Goal: Transaction & Acquisition: Purchase product/service

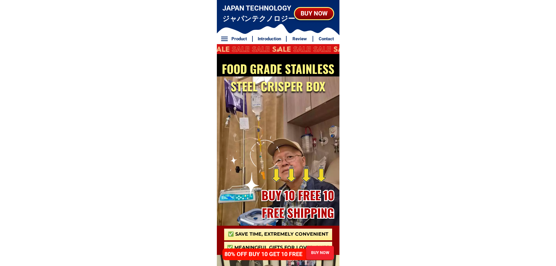
click at [311, 251] on div "BUY NOW" at bounding box center [320, 253] width 28 height 6
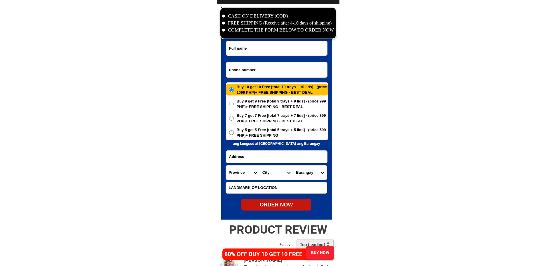
scroll to position [2822, 0]
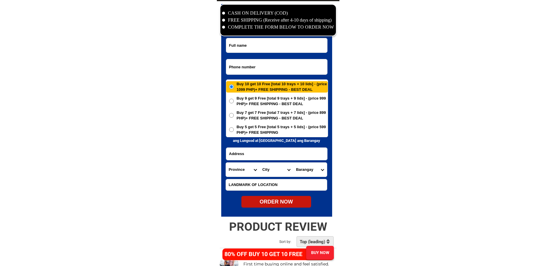
drag, startPoint x: 258, startPoint y: 61, endPoint x: 257, endPoint y: 69, distance: 7.7
click at [258, 61] on input "Input phone_number" at bounding box center [276, 66] width 101 height 15
paste input "09493455165"
type input "09493455165"
paste input "[PERSON_NAME]"
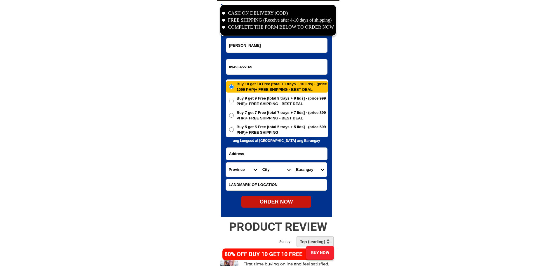
click at [268, 50] on input "[PERSON_NAME]" at bounding box center [276, 45] width 101 height 14
type input "[PERSON_NAME]"
click at [261, 152] on input "Input address" at bounding box center [276, 154] width 101 height 12
paste input "306 ibayong tabon street bgy [PERSON_NAME] sta [PERSON_NAME]"
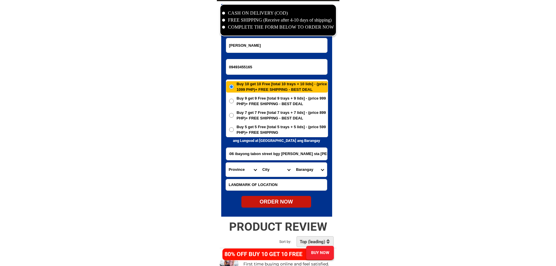
type input "306 ibayong tabon street bgy [PERSON_NAME] sta [PERSON_NAME]"
drag, startPoint x: 401, startPoint y: 156, endPoint x: 387, endPoint y: 161, distance: 15.0
click at [229, 168] on select "Province [GEOGRAPHIC_DATA] [GEOGRAPHIC_DATA][PERSON_NAME][GEOGRAPHIC_DATA][GEOG…" at bounding box center [243, 170] width 34 height 14
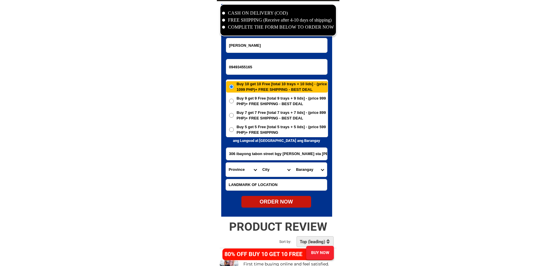
select select "63_761"
click at [226, 163] on select "Province [GEOGRAPHIC_DATA] [GEOGRAPHIC_DATA][PERSON_NAME][GEOGRAPHIC_DATA][GEOG…" at bounding box center [243, 170] width 34 height 14
click at [284, 172] on select "City [PERSON_NAME][GEOGRAPHIC_DATA] [GEOGRAPHIC_DATA] [GEOGRAPHIC_DATA] [GEOGRA…" at bounding box center [277, 170] width 34 height 14
click at [284, 169] on select "City [PERSON_NAME][GEOGRAPHIC_DATA] [GEOGRAPHIC_DATA] [GEOGRAPHIC_DATA] [GEOGRA…" at bounding box center [277, 170] width 34 height 14
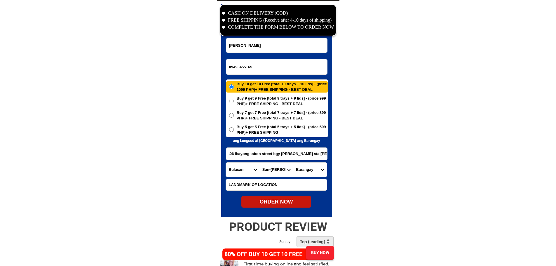
drag, startPoint x: 300, startPoint y: 152, endPoint x: 352, endPoint y: 152, distance: 52.3
click at [268, 168] on select "City [PERSON_NAME][GEOGRAPHIC_DATA] [GEOGRAPHIC_DATA] [GEOGRAPHIC_DATA] [GEOGRA…" at bounding box center [277, 170] width 34 height 14
select select "63_7615284"
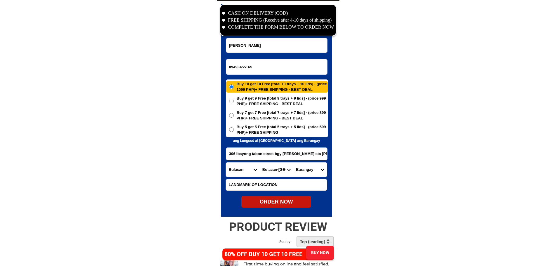
click at [260, 163] on select "City [PERSON_NAME][GEOGRAPHIC_DATA] [GEOGRAPHIC_DATA] [GEOGRAPHIC_DATA] [GEOGRA…" at bounding box center [277, 170] width 34 height 14
click at [316, 174] on select "Barangay Bagbaguin [GEOGRAPHIC_DATA] Buenavista Bulac Camangyanan Catmon Cay po…" at bounding box center [310, 170] width 34 height 14
select select "63_76152843815"
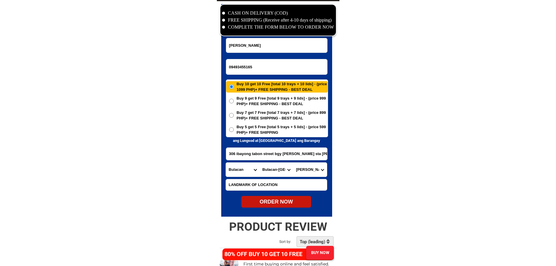
click at [280, 200] on div "ORDER NOW" at bounding box center [277, 202] width 70 height 8
radio input "true"
